Goal: Task Accomplishment & Management: Use online tool/utility

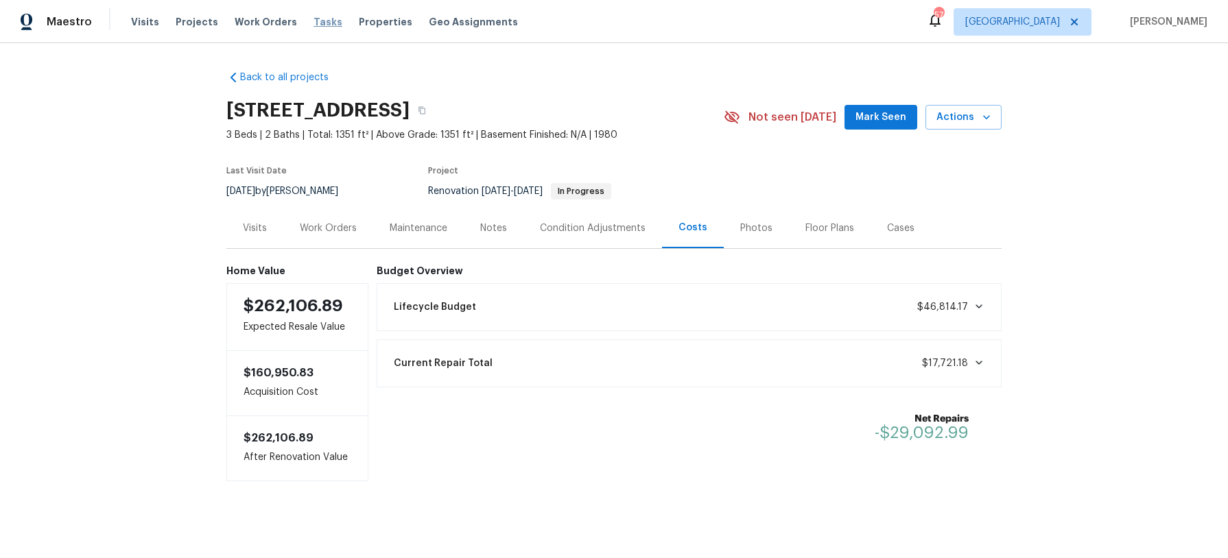
click at [313, 25] on span "Tasks" at bounding box center [327, 22] width 29 height 10
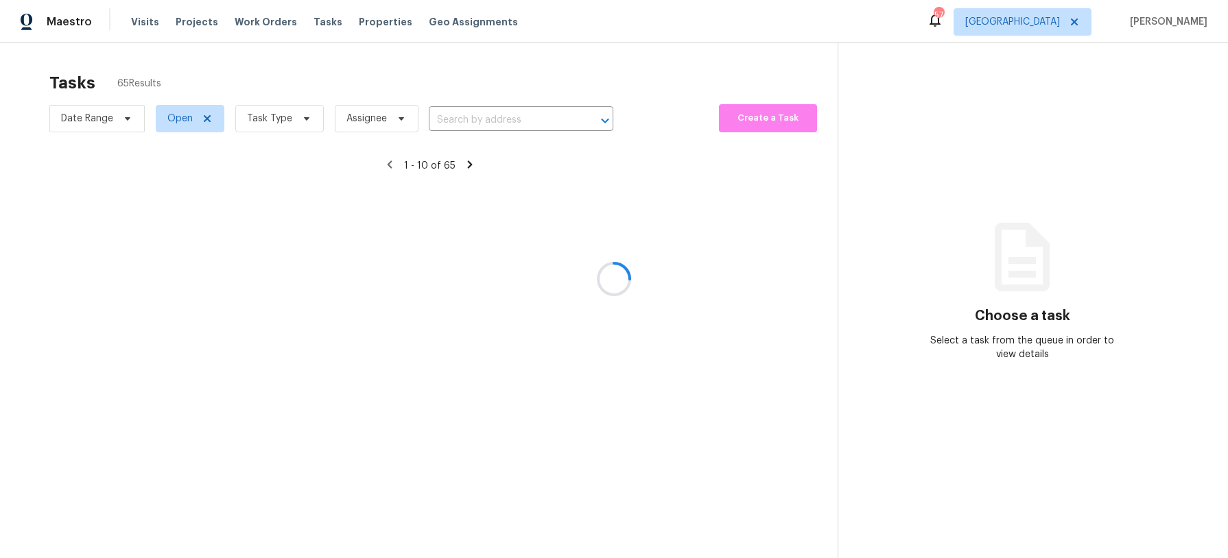
click at [304, 126] on div at bounding box center [614, 279] width 1228 height 558
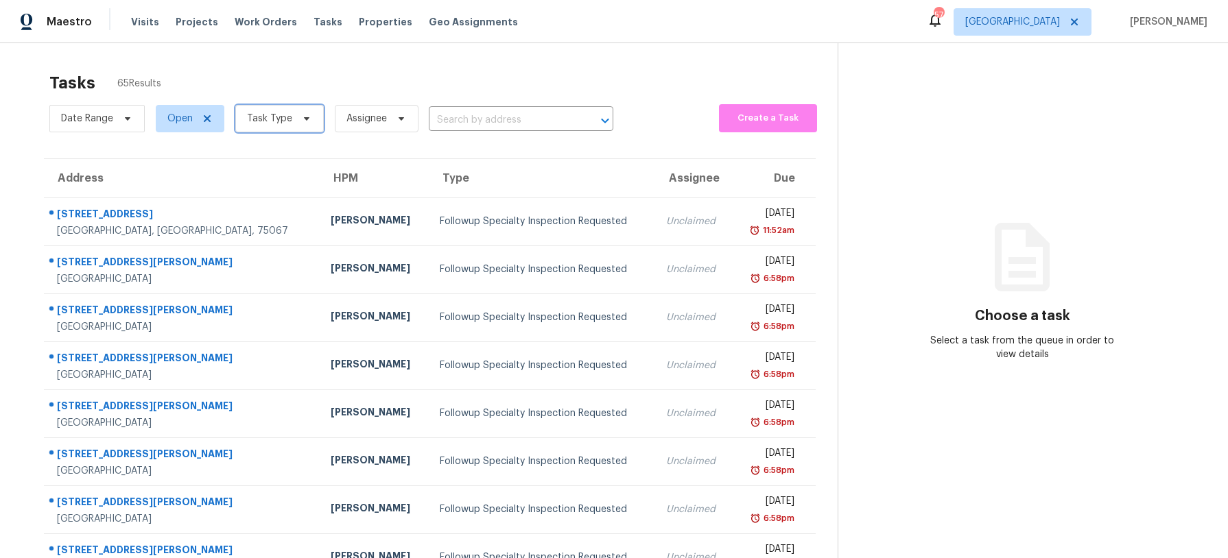
click at [304, 126] on span "Task Type" at bounding box center [279, 118] width 88 height 27
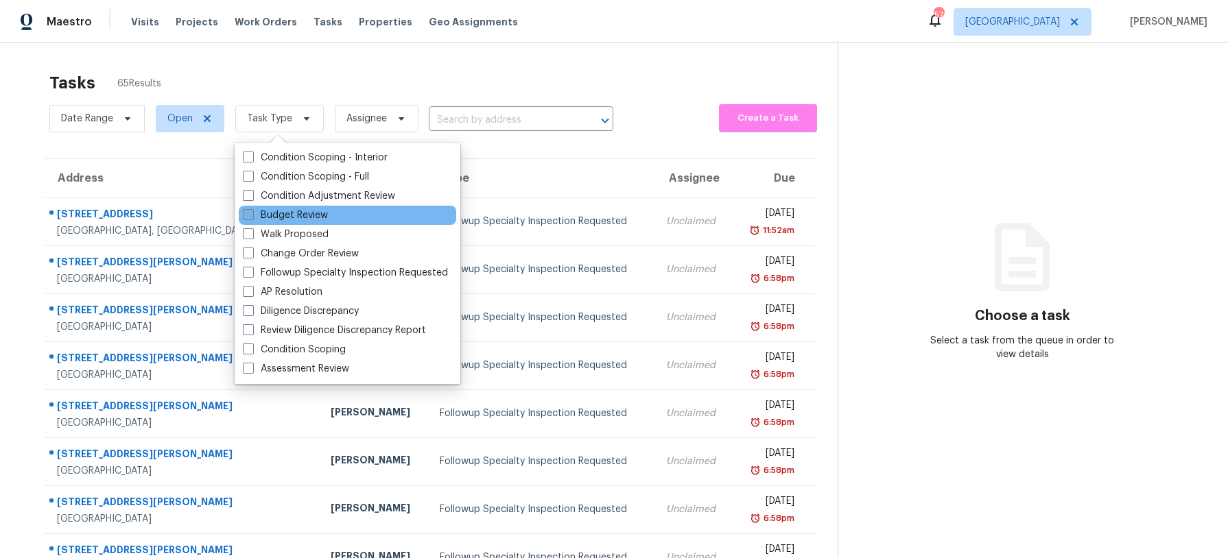
click at [299, 211] on label "Budget Review" at bounding box center [285, 216] width 85 height 14
click at [252, 211] on input "Budget Review" at bounding box center [247, 213] width 9 height 9
checkbox input "true"
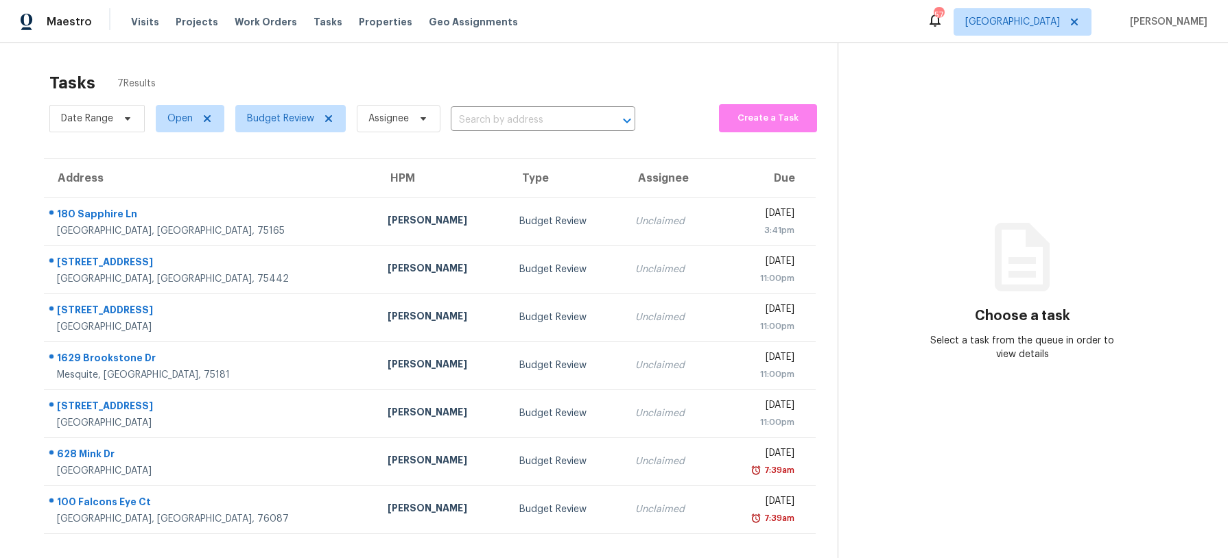
click at [342, 47] on div "Tasks 7 Results Date Range Open Budget Review Assignee ​ Create a Task Address …" at bounding box center [614, 322] width 1228 height 558
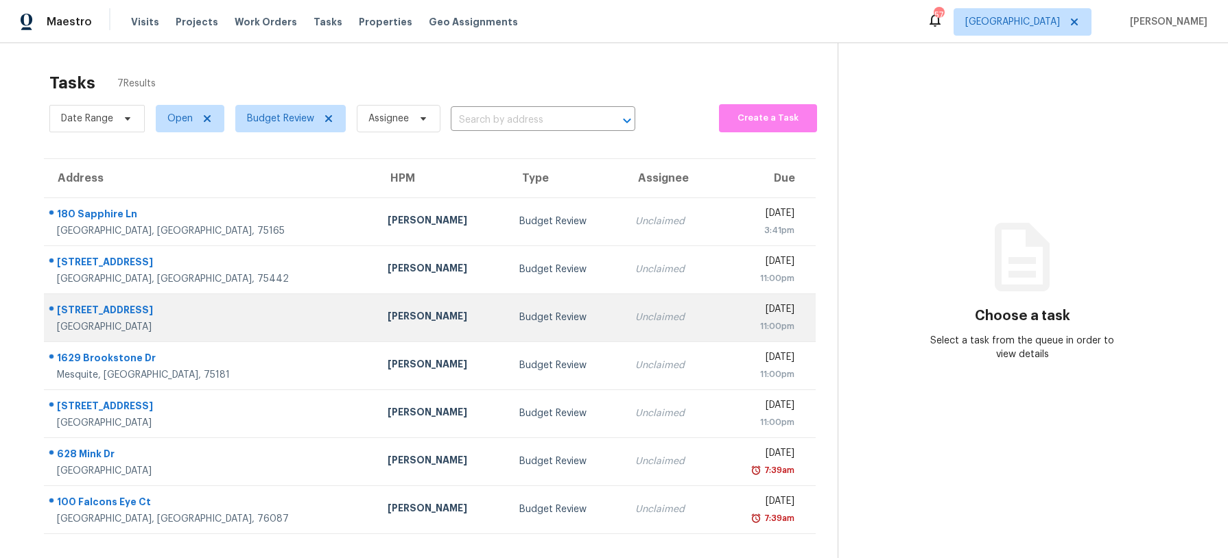
scroll to position [43, 0]
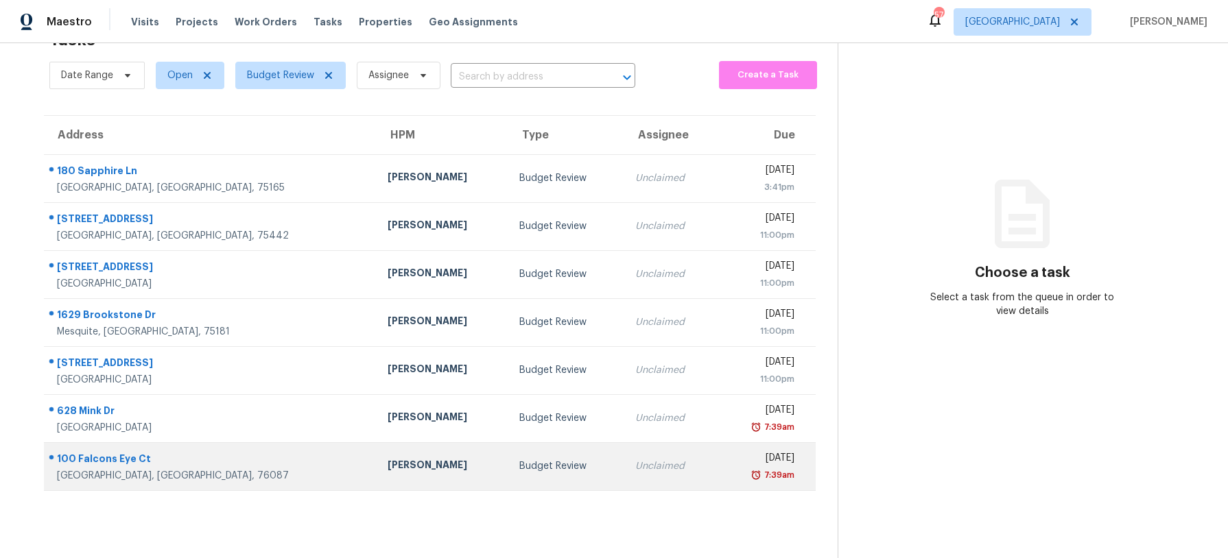
click at [519, 466] on div "Budget Review" at bounding box center [566, 467] width 94 height 14
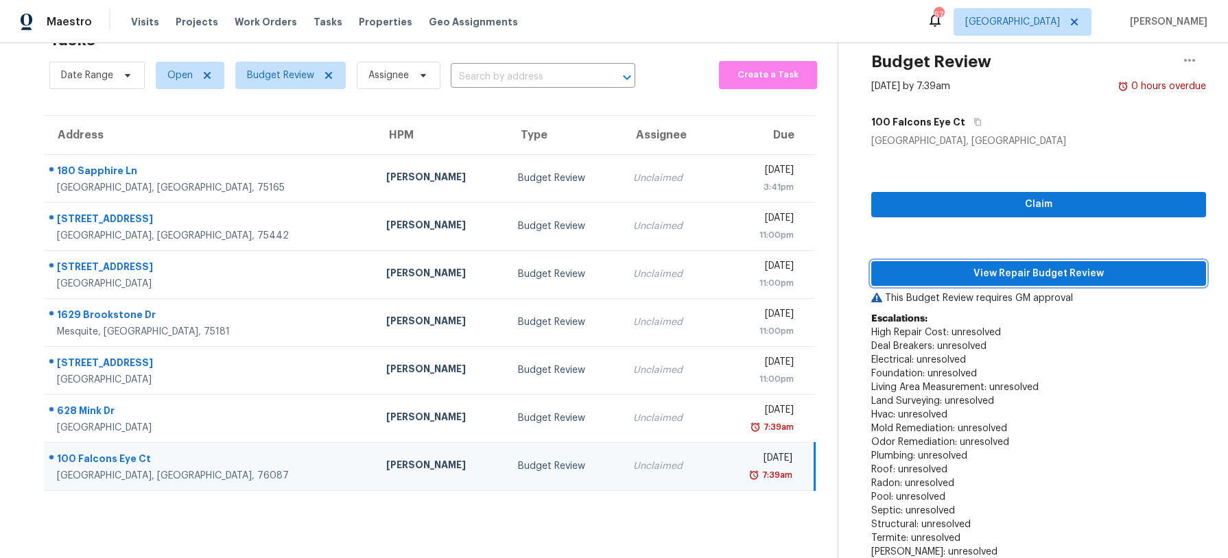
click at [905, 276] on span "View Repair Budget Review" at bounding box center [1038, 273] width 313 height 17
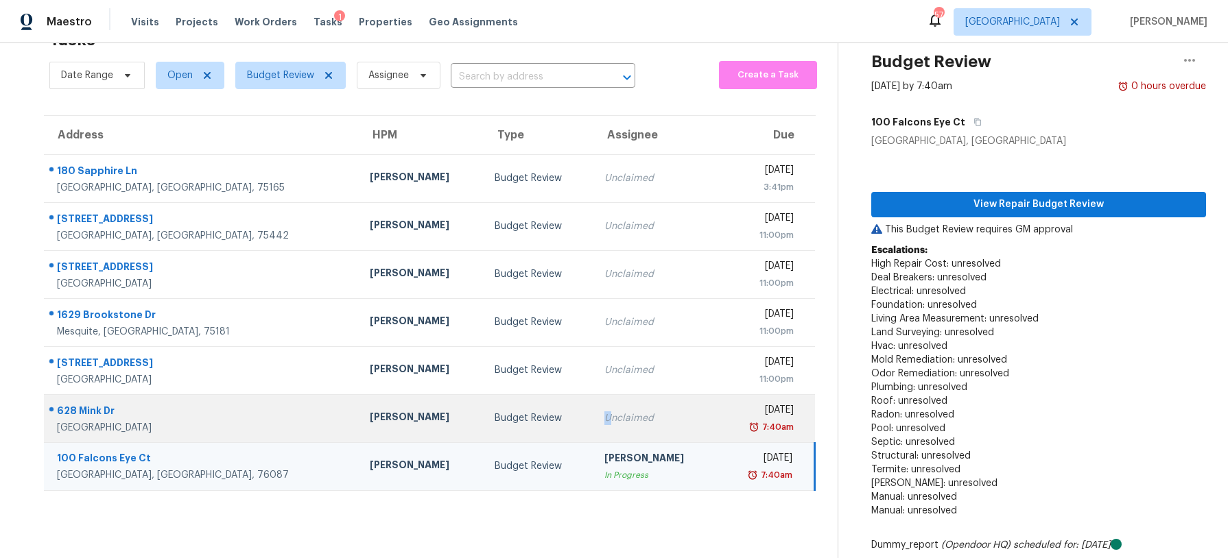
click at [604, 412] on div "Unclaimed" at bounding box center [655, 419] width 103 height 14
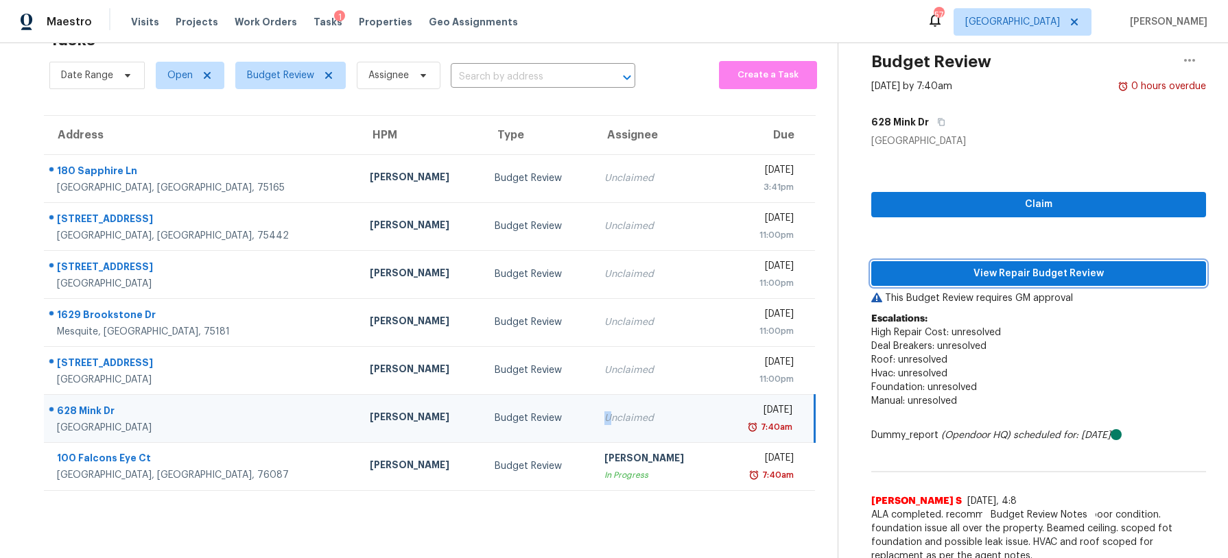
click at [897, 283] on button "View Repair Budget Review" at bounding box center [1038, 273] width 335 height 25
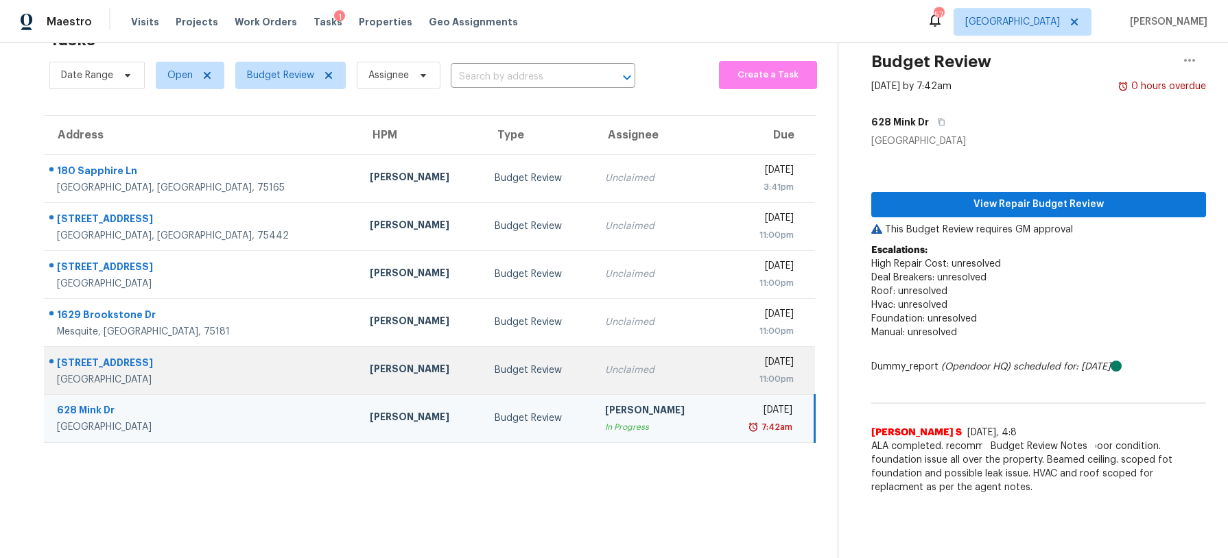
click at [494, 377] on td "Budget Review" at bounding box center [539, 370] width 110 height 48
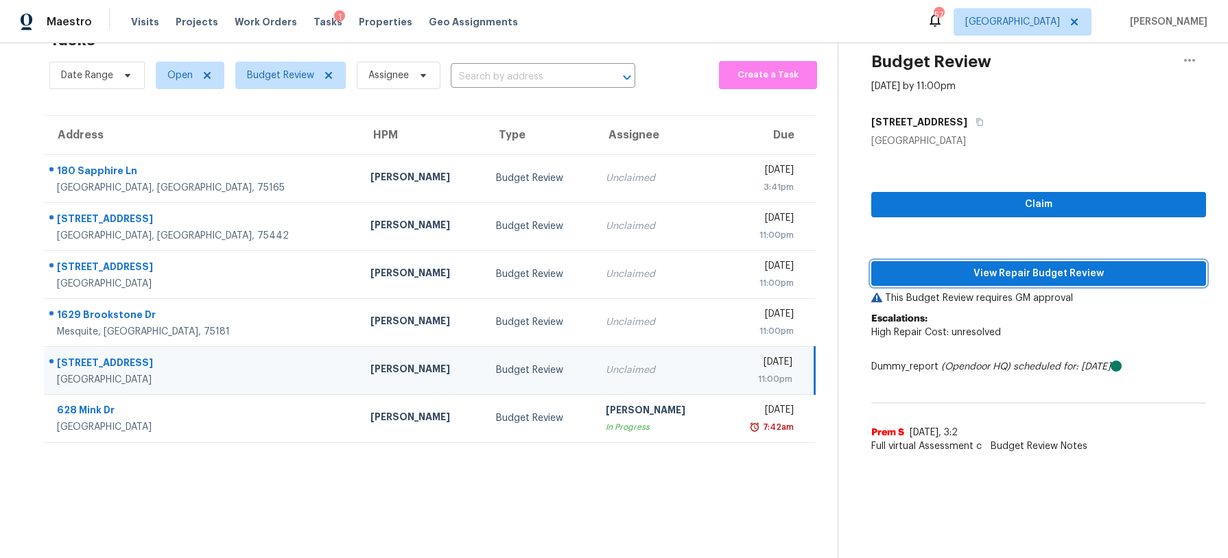
click at [964, 270] on span "View Repair Budget Review" at bounding box center [1038, 273] width 313 height 17
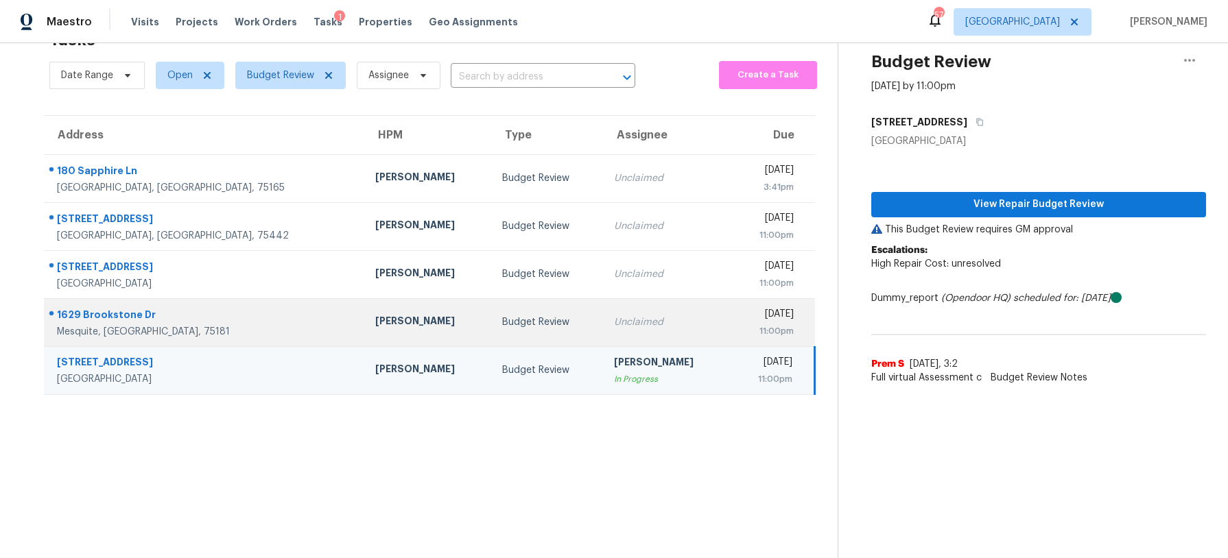
click at [603, 305] on td "Unclaimed" at bounding box center [666, 322] width 127 height 48
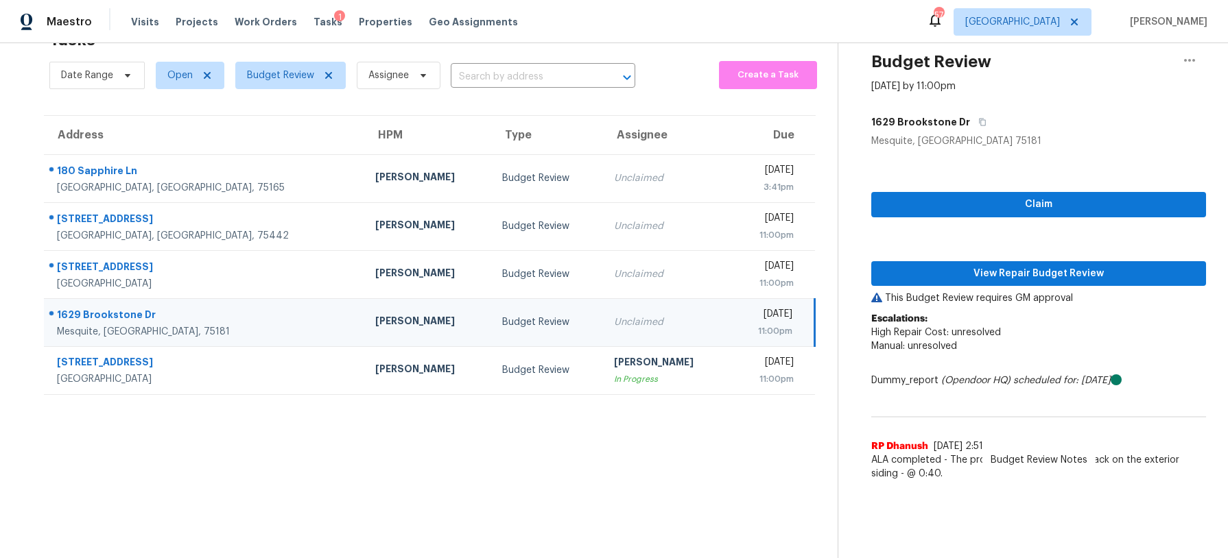
click at [1009, 287] on div "Claim View Repair Budget Review This Budget Review requires GM approval Escalat…" at bounding box center [1038, 318] width 335 height 340
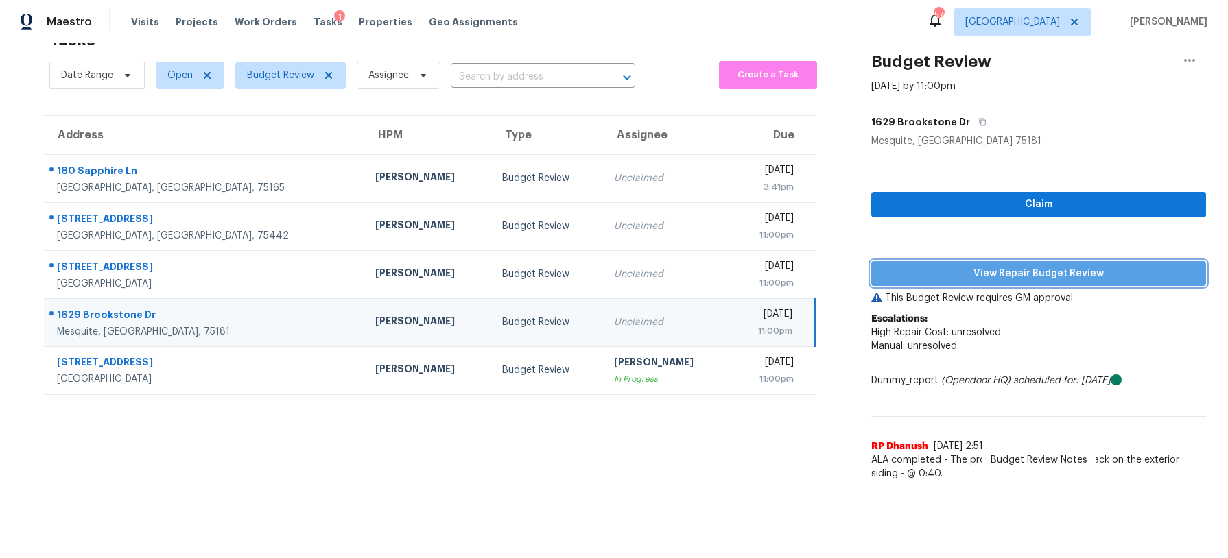
click at [1009, 281] on span "View Repair Budget Review" at bounding box center [1038, 273] width 313 height 17
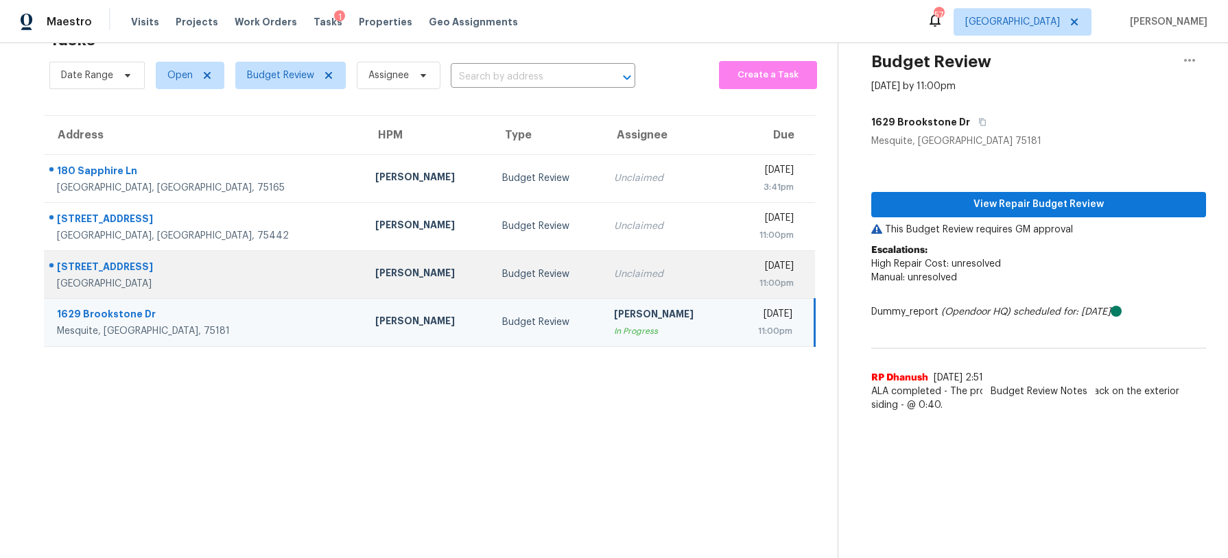
click at [628, 261] on td "Unclaimed" at bounding box center [666, 274] width 127 height 48
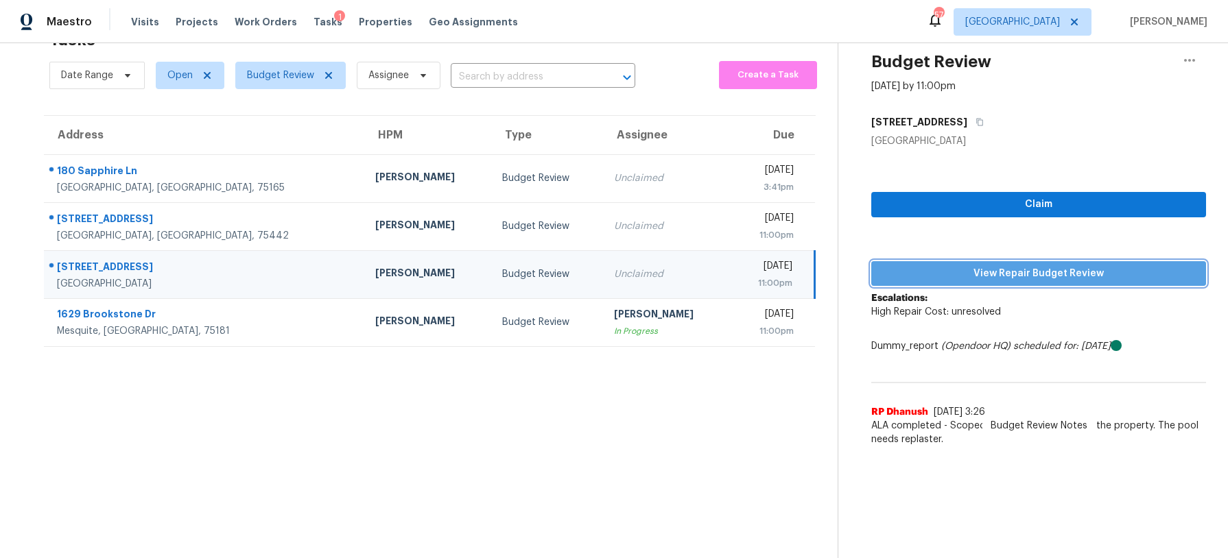
click at [1012, 266] on span "View Repair Budget Review" at bounding box center [1038, 273] width 313 height 17
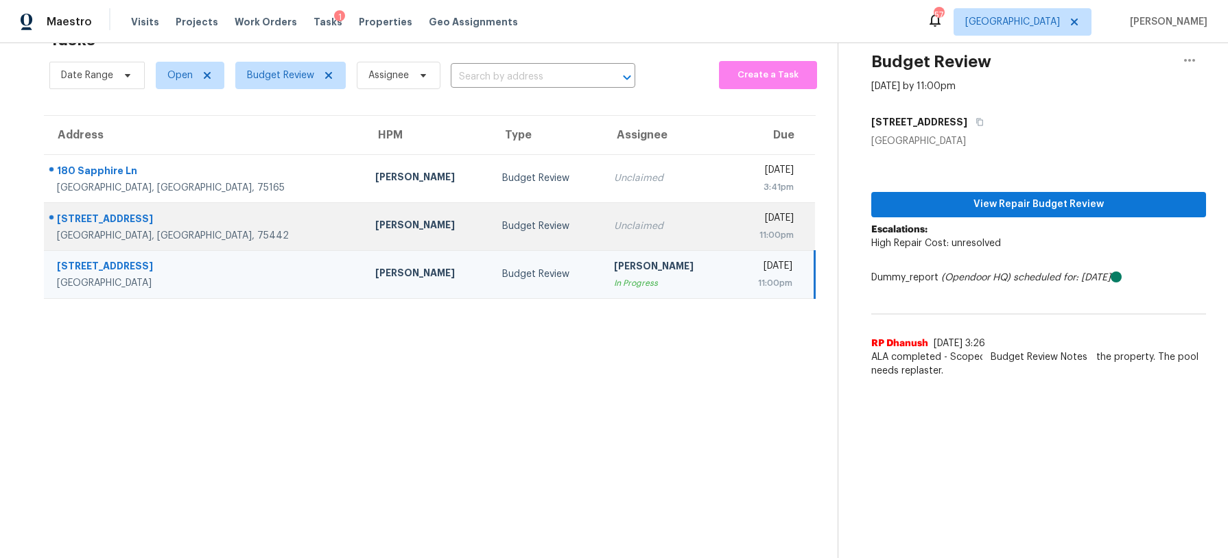
click at [603, 229] on td "Unclaimed" at bounding box center [666, 226] width 127 height 48
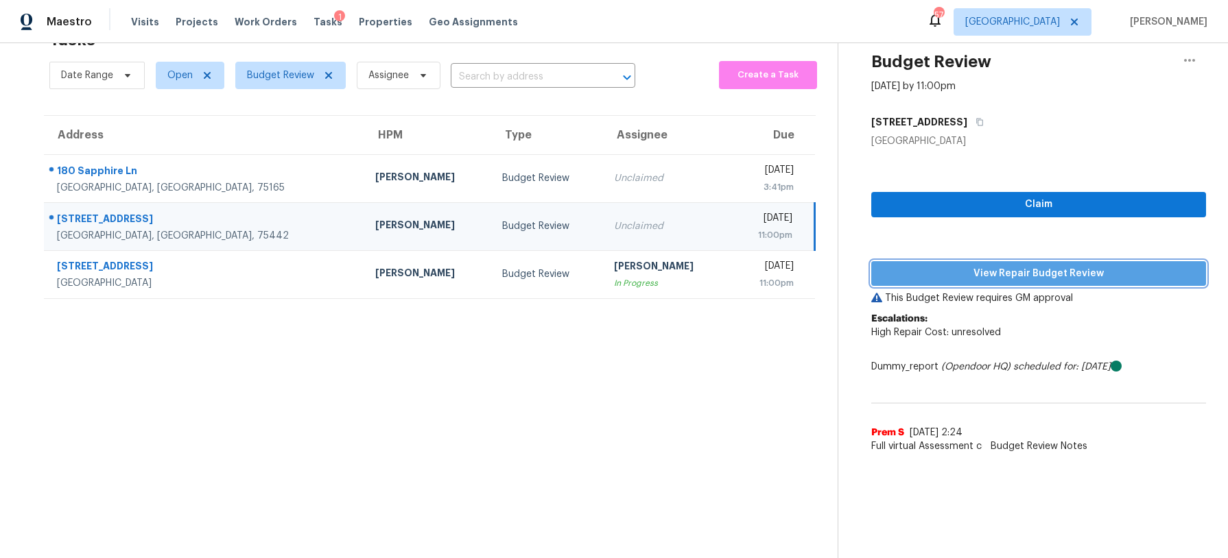
click at [1017, 269] on span "View Repair Budget Review" at bounding box center [1038, 273] width 313 height 17
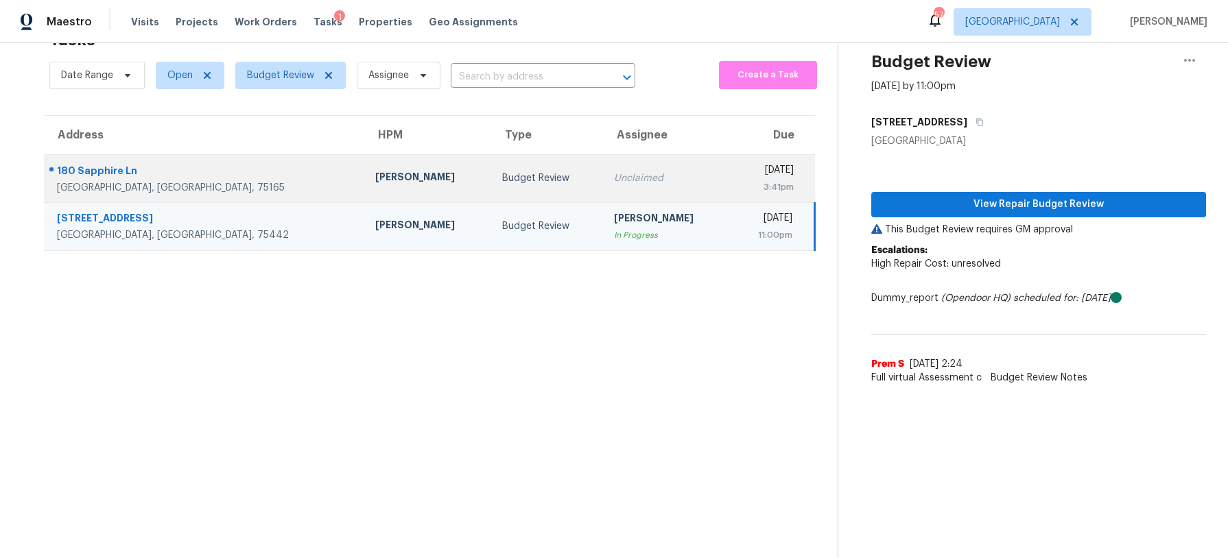
click at [522, 185] on td "Budget Review" at bounding box center [547, 178] width 112 height 48
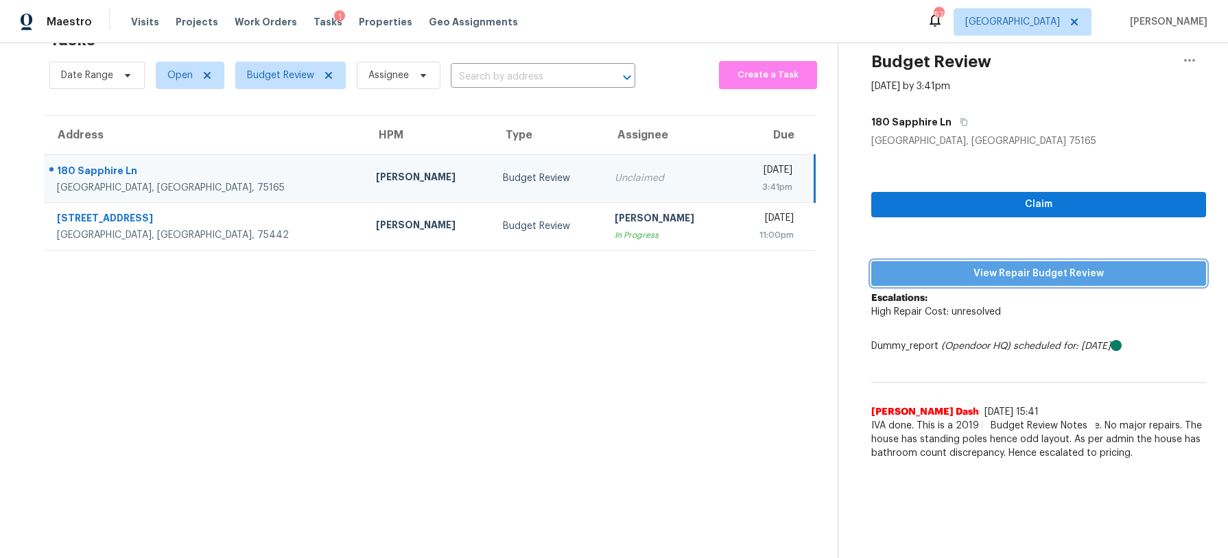
click at [1000, 269] on span "View Repair Budget Review" at bounding box center [1038, 273] width 313 height 17
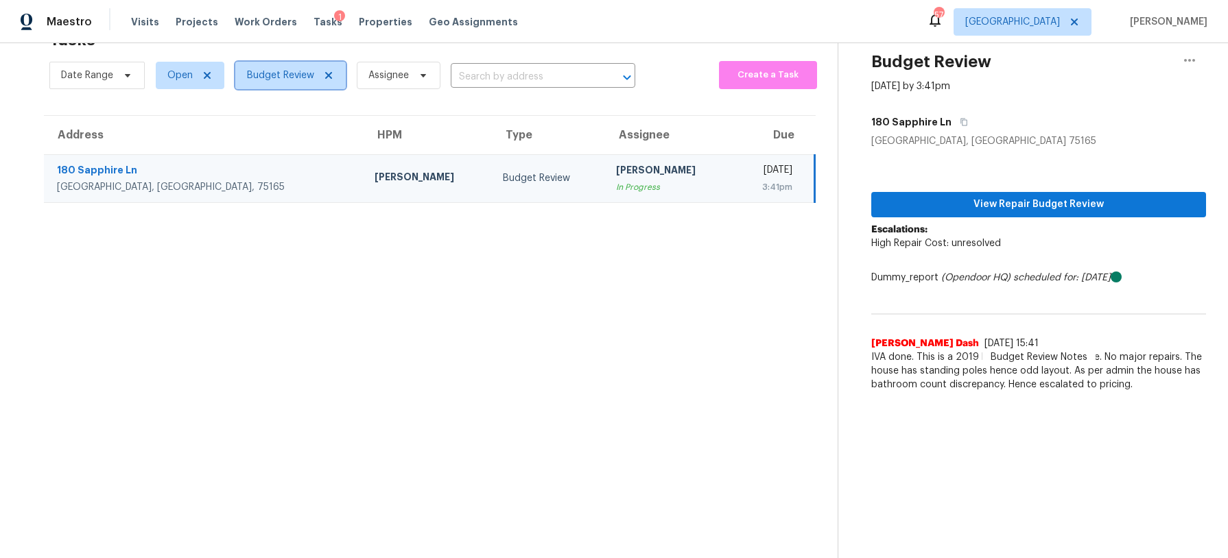
click at [294, 72] on span "Budget Review" at bounding box center [280, 76] width 67 height 14
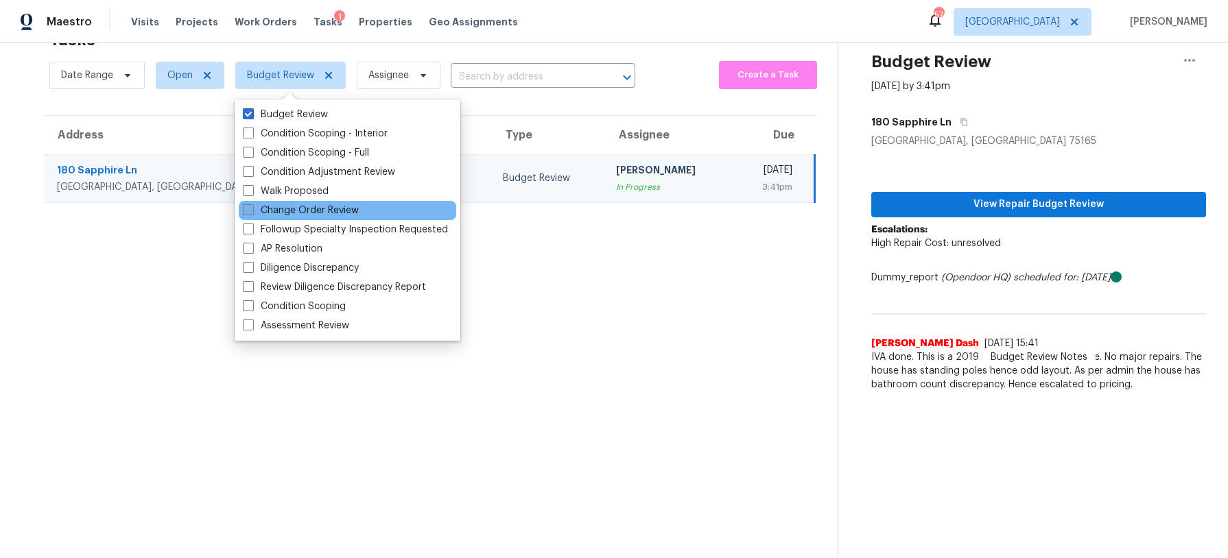
click at [301, 211] on label "Change Order Review" at bounding box center [301, 211] width 116 height 14
click at [252, 211] on input "Change Order Review" at bounding box center [247, 208] width 9 height 9
checkbox input "true"
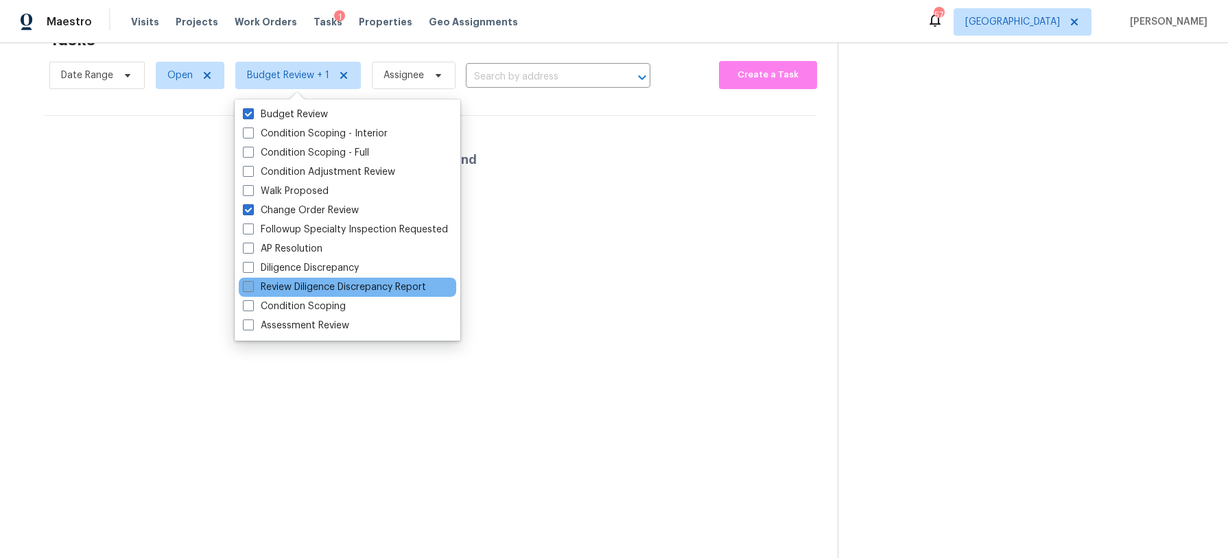
click at [321, 286] on label "Review Diligence Discrepancy Report" at bounding box center [334, 288] width 183 height 14
click at [252, 286] on input "Review Diligence Discrepancy Report" at bounding box center [247, 285] width 9 height 9
checkbox input "true"
